Goal: Task Accomplishment & Management: Manage account settings

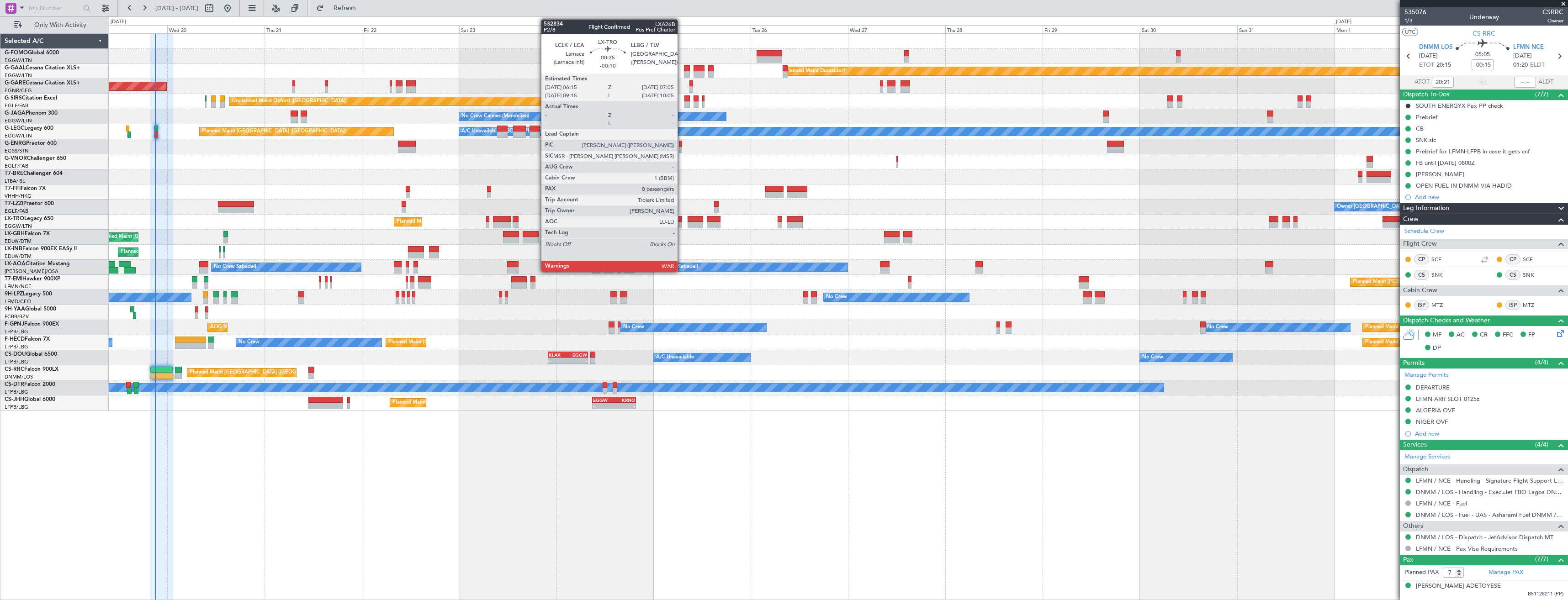
click at [682, 224] on div at bounding box center [681, 225] width 4 height 7
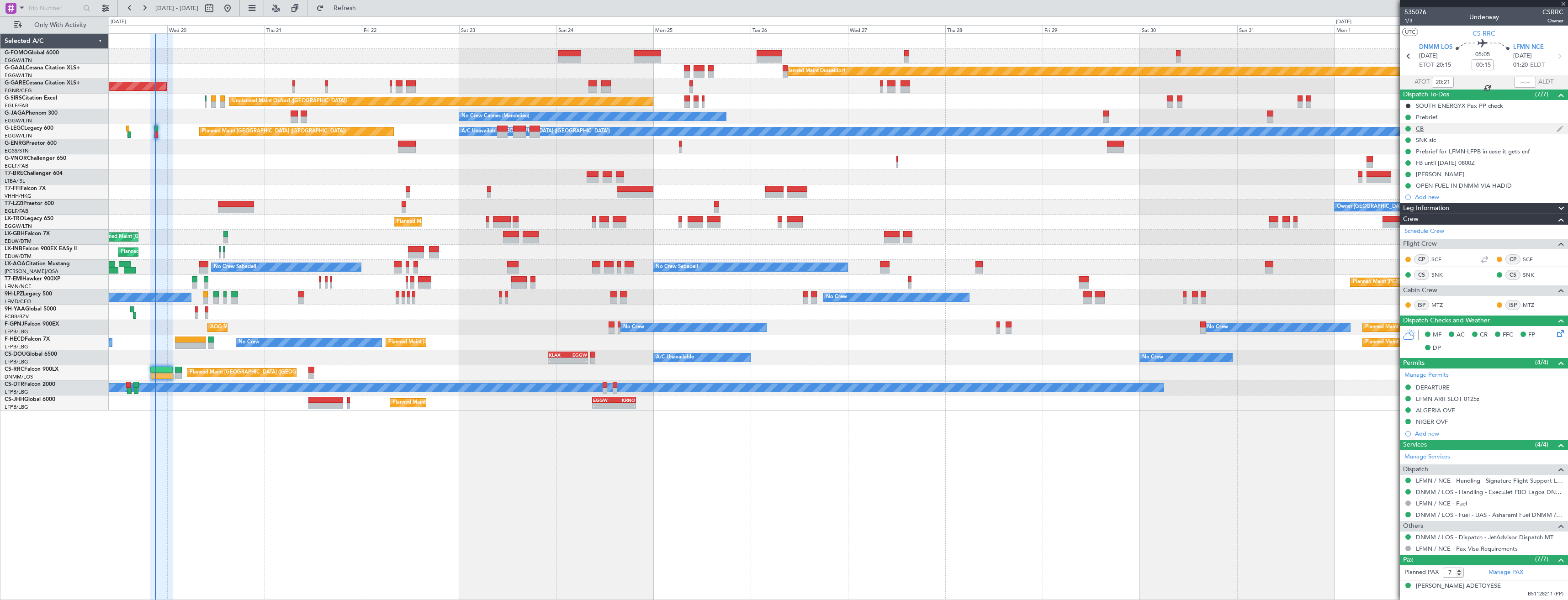
type input "-00:10"
type input "0"
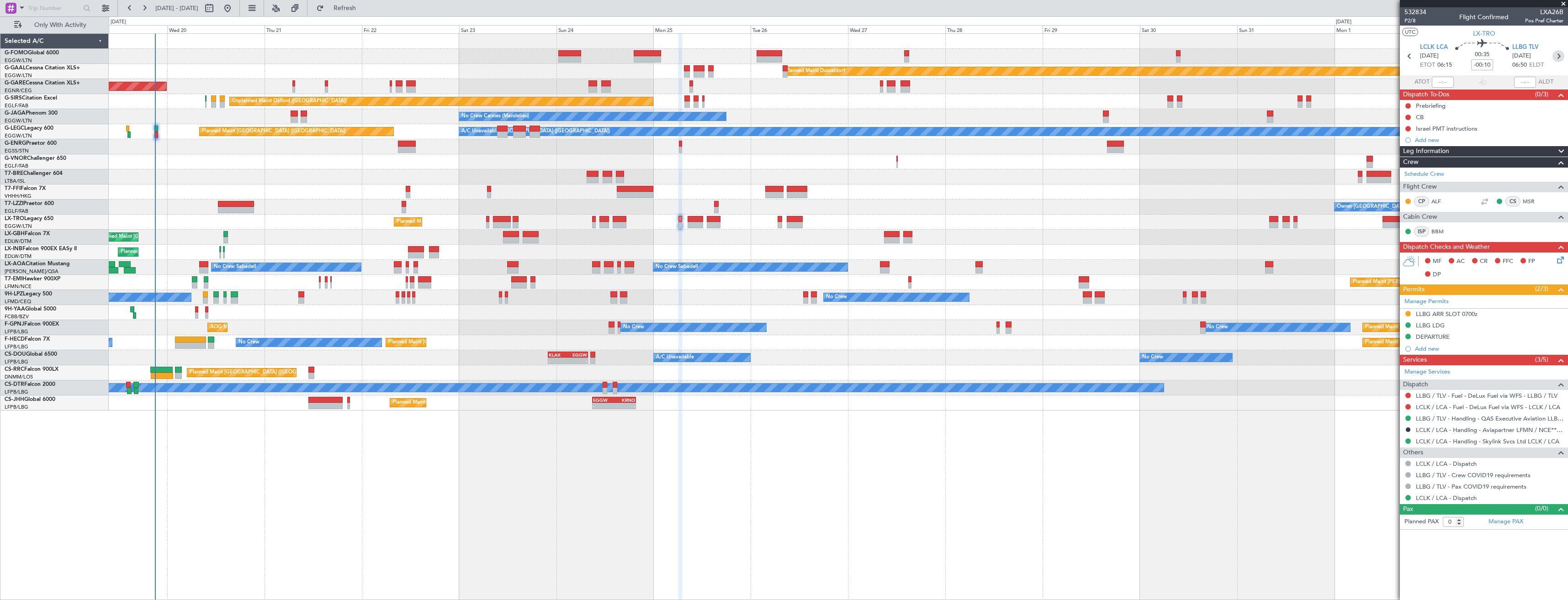
click at [1561, 59] on icon at bounding box center [1558, 57] width 12 height 12
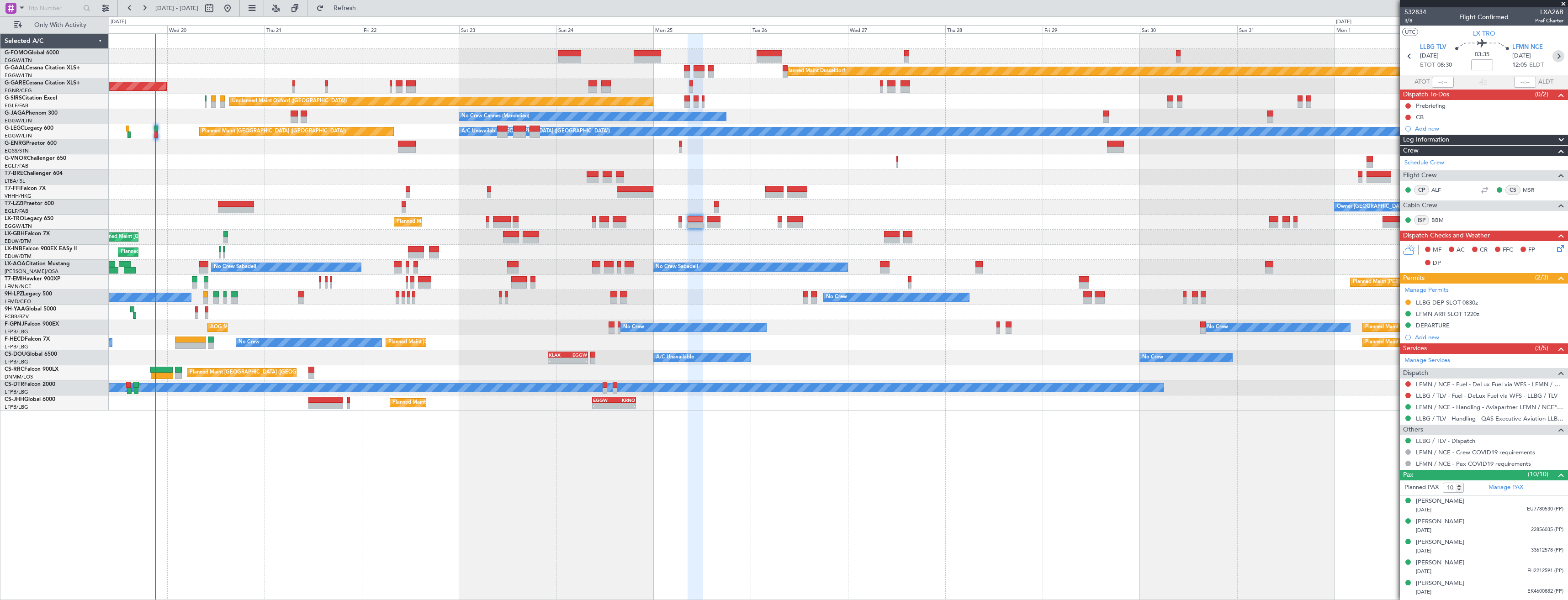
click at [1554, 55] on icon at bounding box center [1558, 57] width 12 height 12
type input "0"
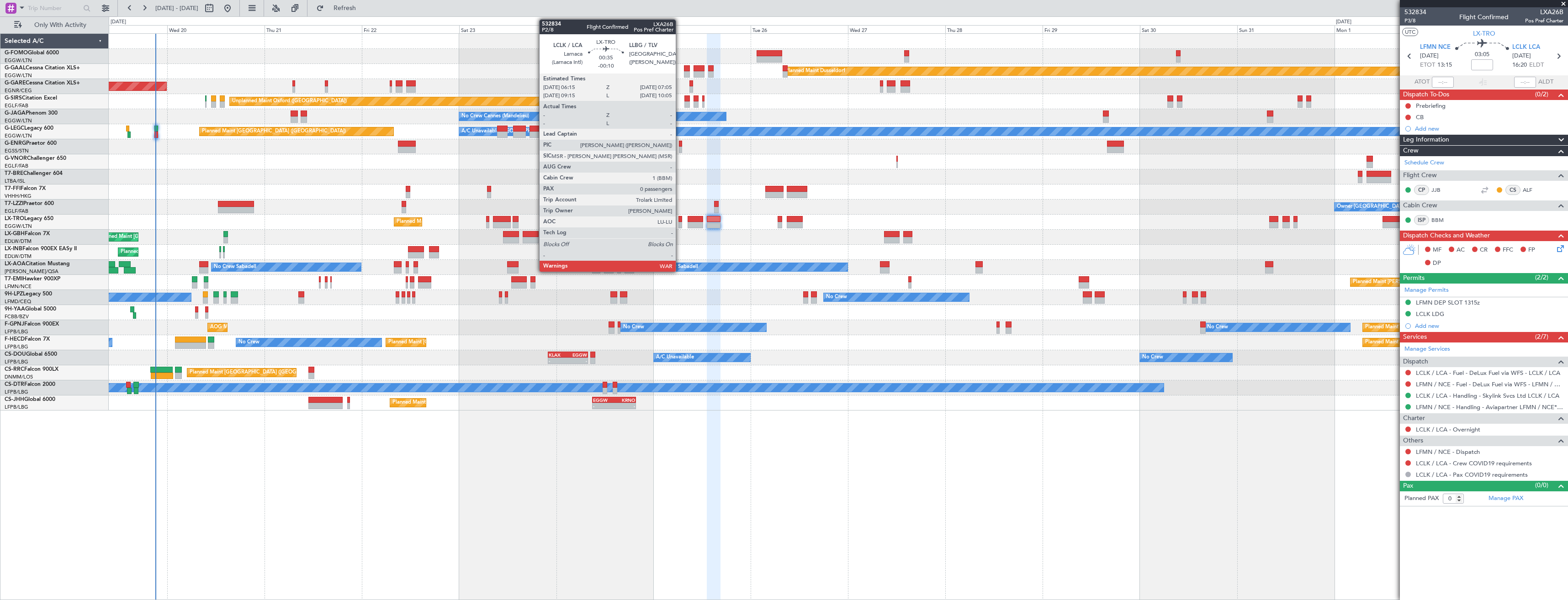
click at [680, 222] on div at bounding box center [681, 219] width 4 height 7
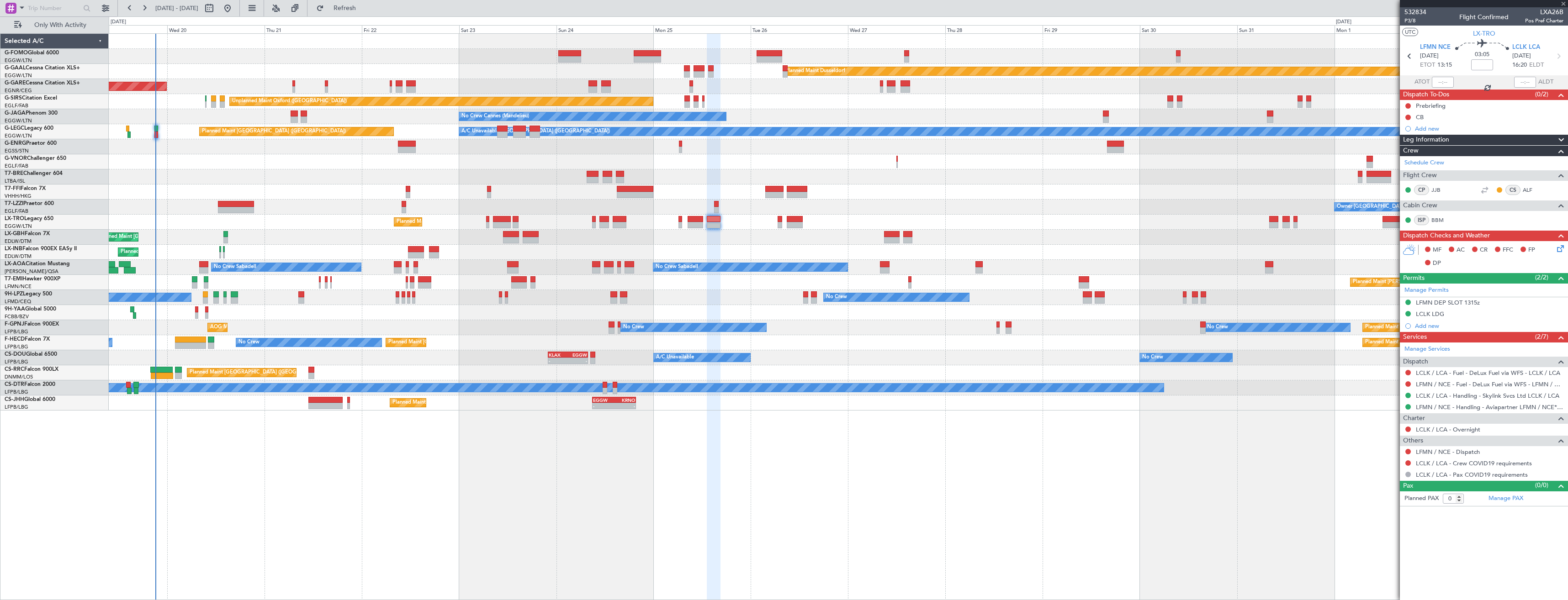
type input "-00:10"
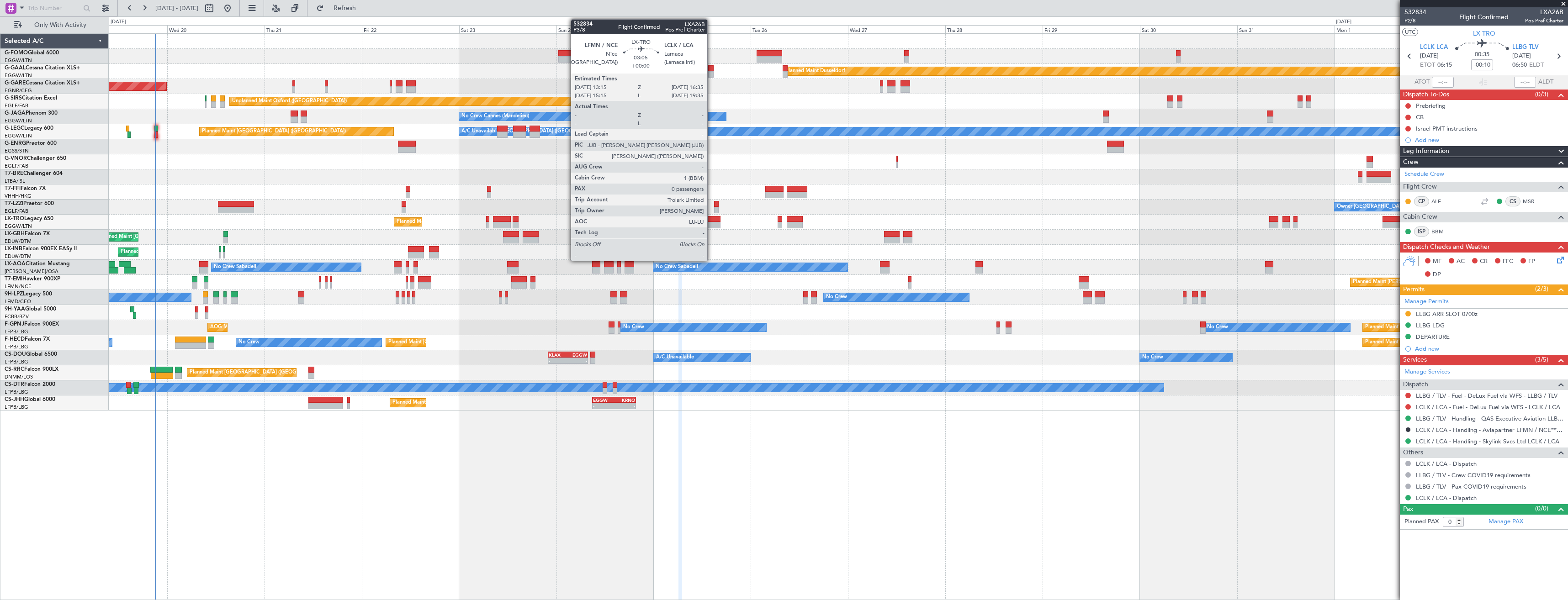
click at [712, 223] on div at bounding box center [713, 225] width 14 height 7
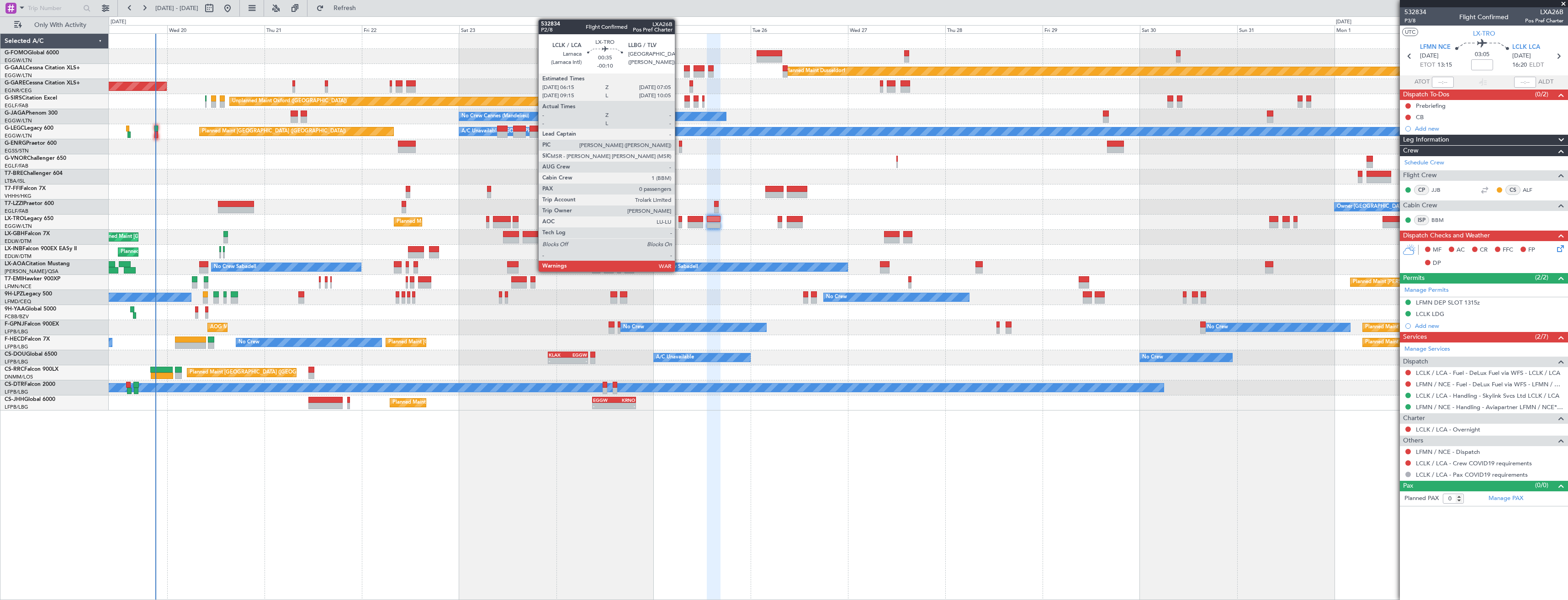
click at [679, 225] on div at bounding box center [681, 225] width 4 height 7
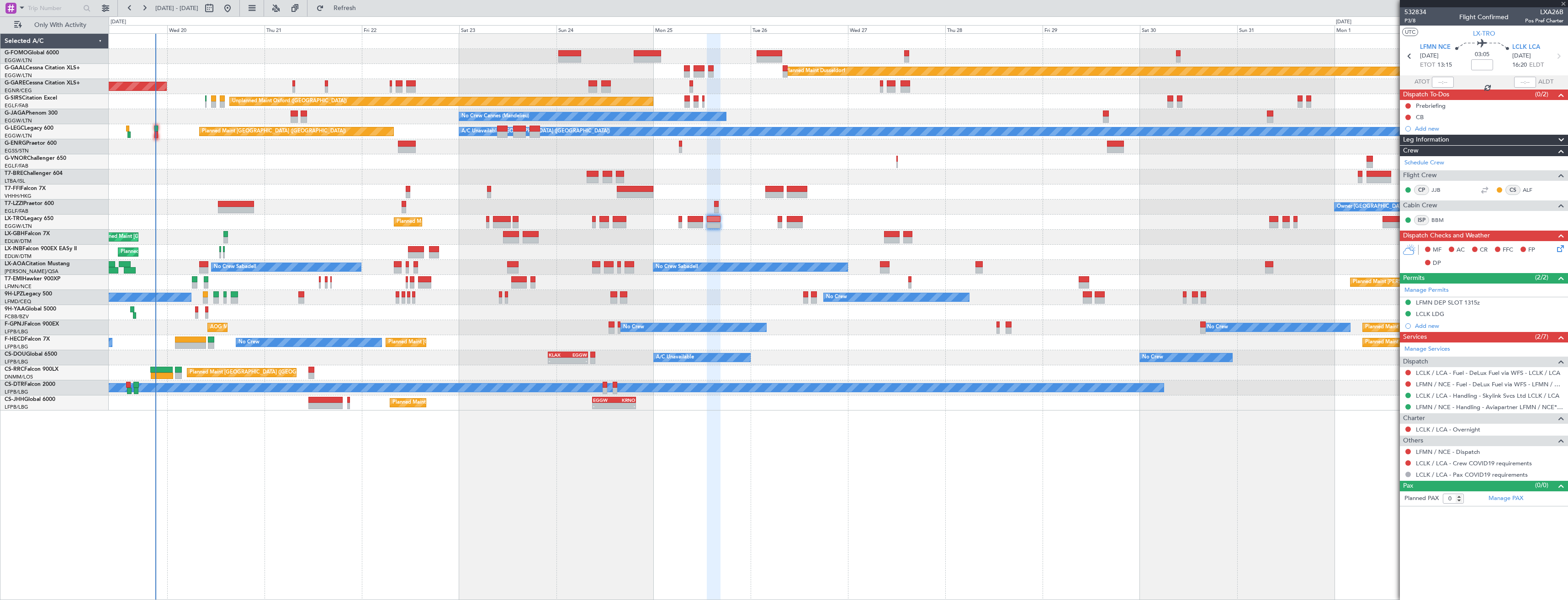
type input "-00:10"
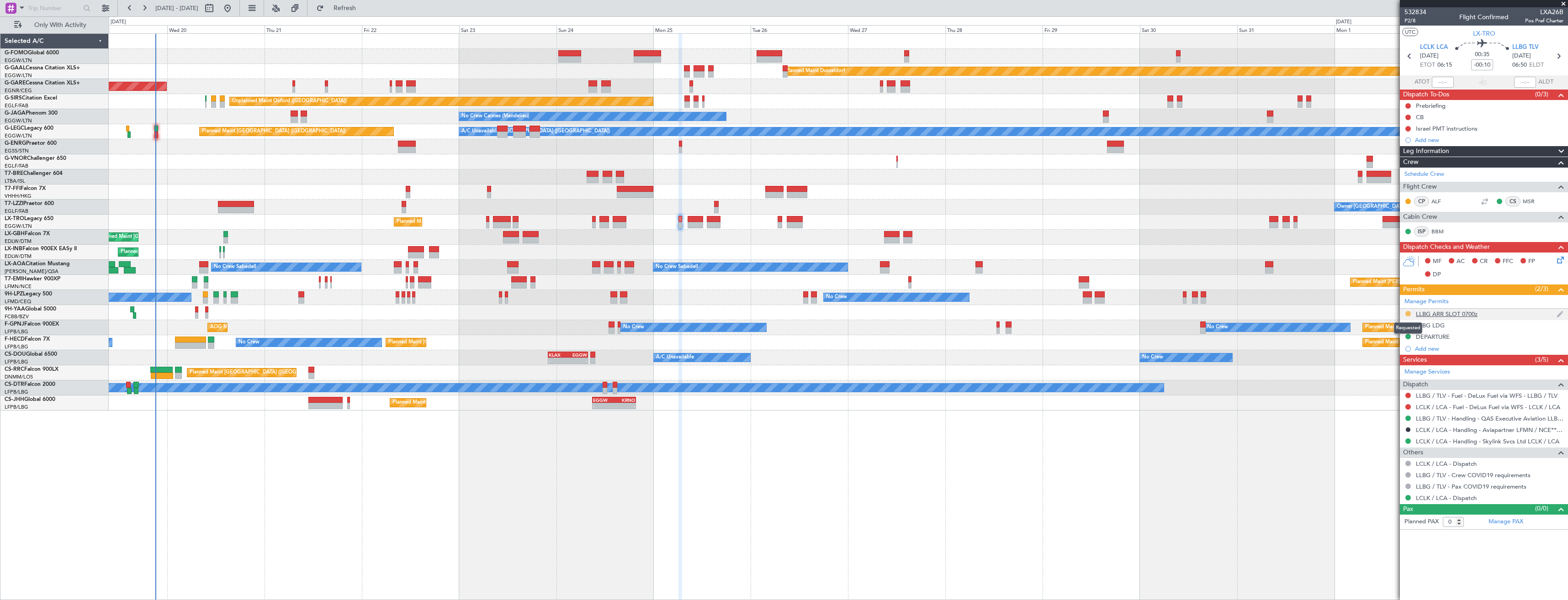
click at [1410, 314] on button at bounding box center [1408, 313] width 5 height 5
click at [1403, 421] on li "Received OK" at bounding box center [1407, 422] width 105 height 14
click at [1561, 58] on icon at bounding box center [1558, 57] width 12 height 12
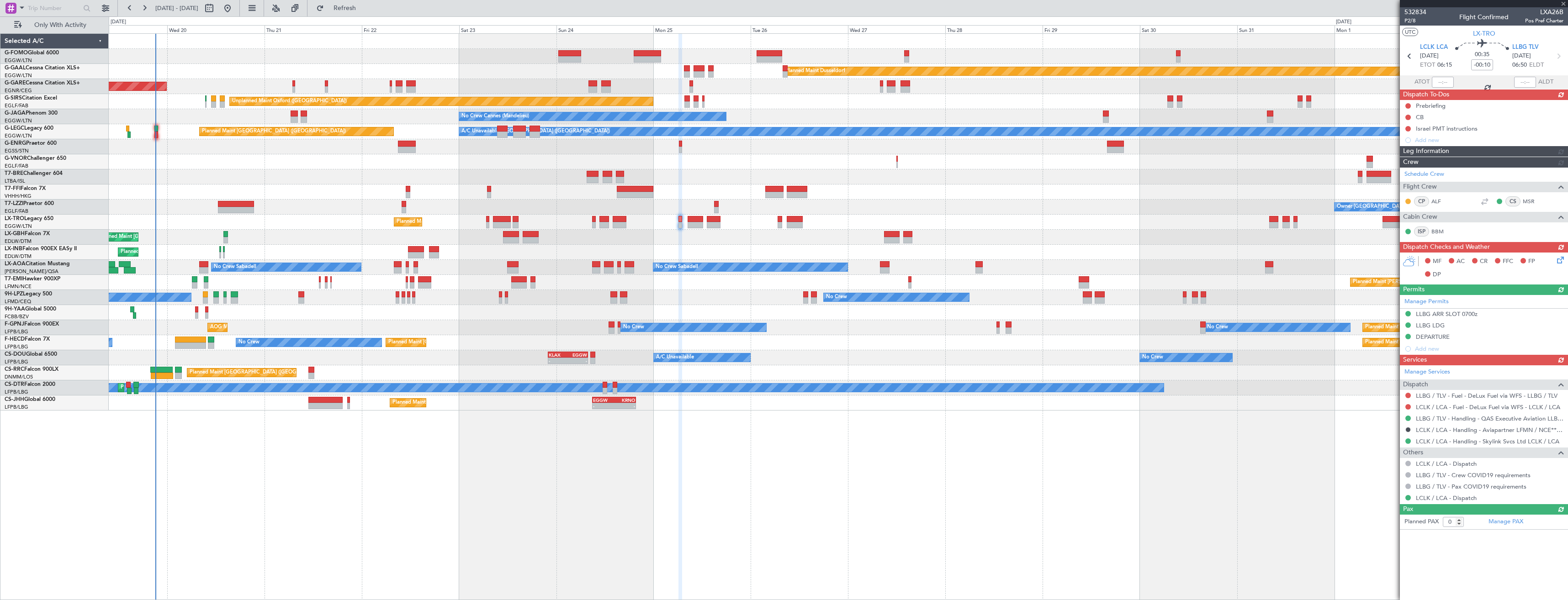
type input "10"
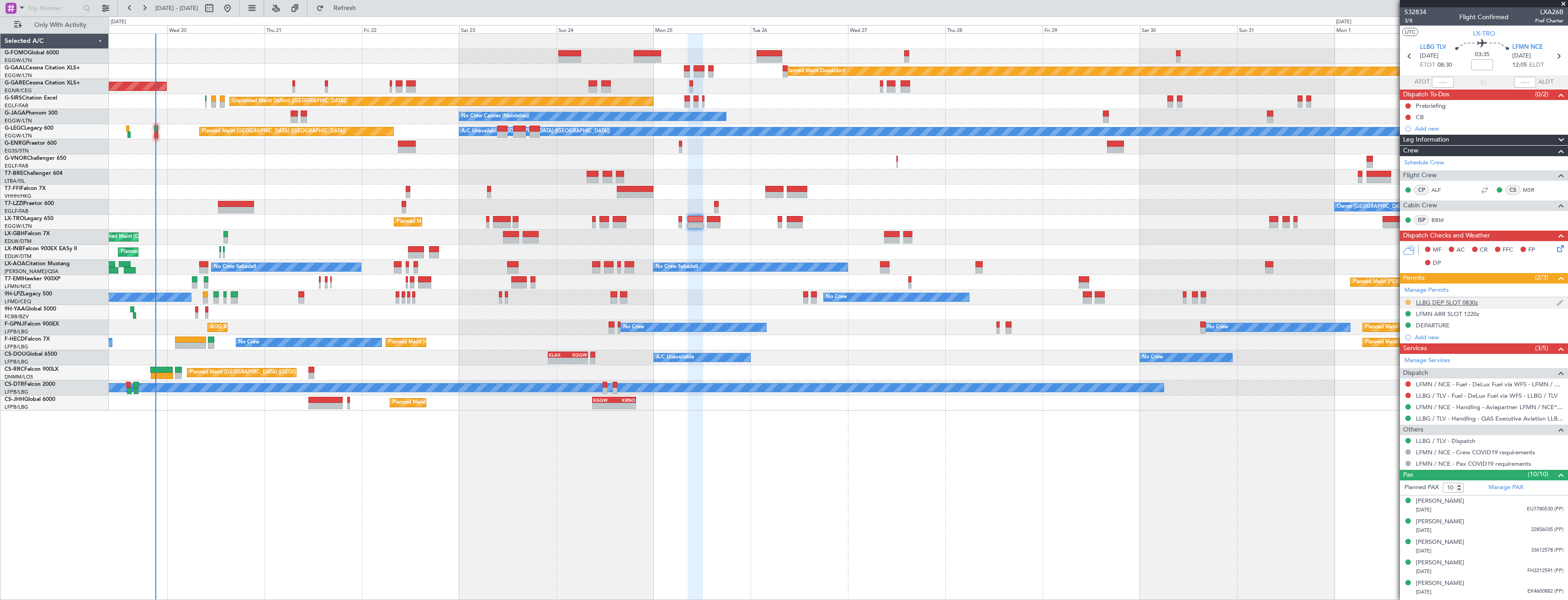
click at [1406, 301] on button at bounding box center [1408, 302] width 5 height 5
click at [1390, 410] on span "Received OK" at bounding box center [1385, 411] width 35 height 9
